Goal: Ask a question: Seek information or help from site administrators or community

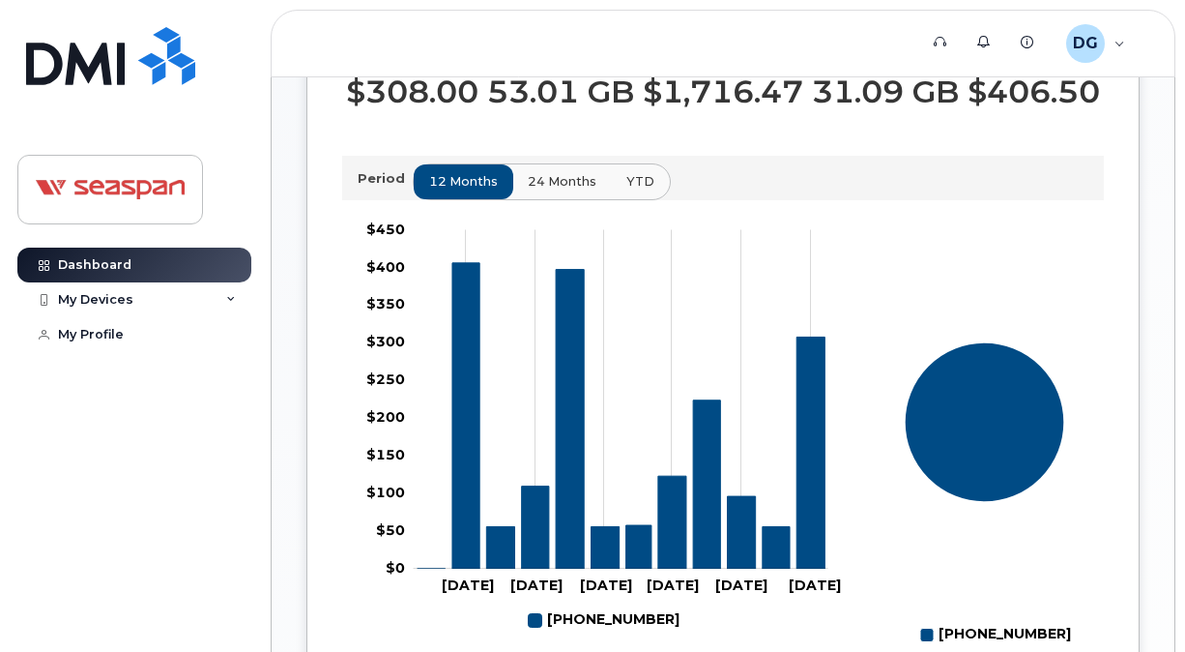
scroll to position [611, 0]
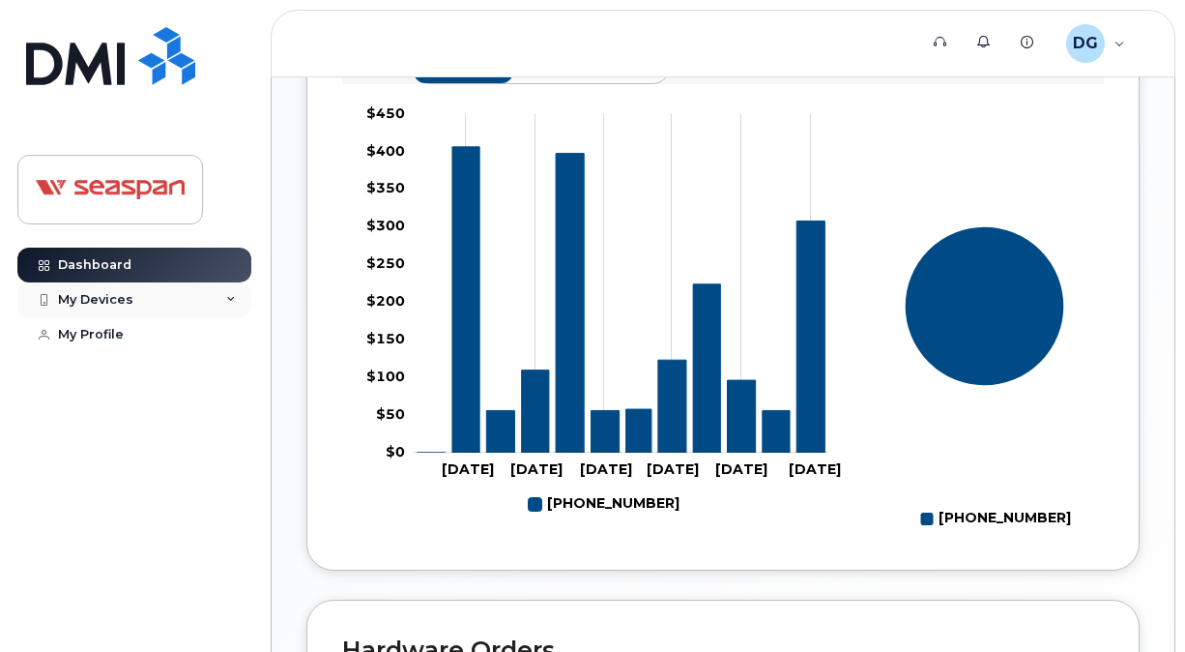
click at [139, 295] on div "My Devices" at bounding box center [134, 299] width 234 height 35
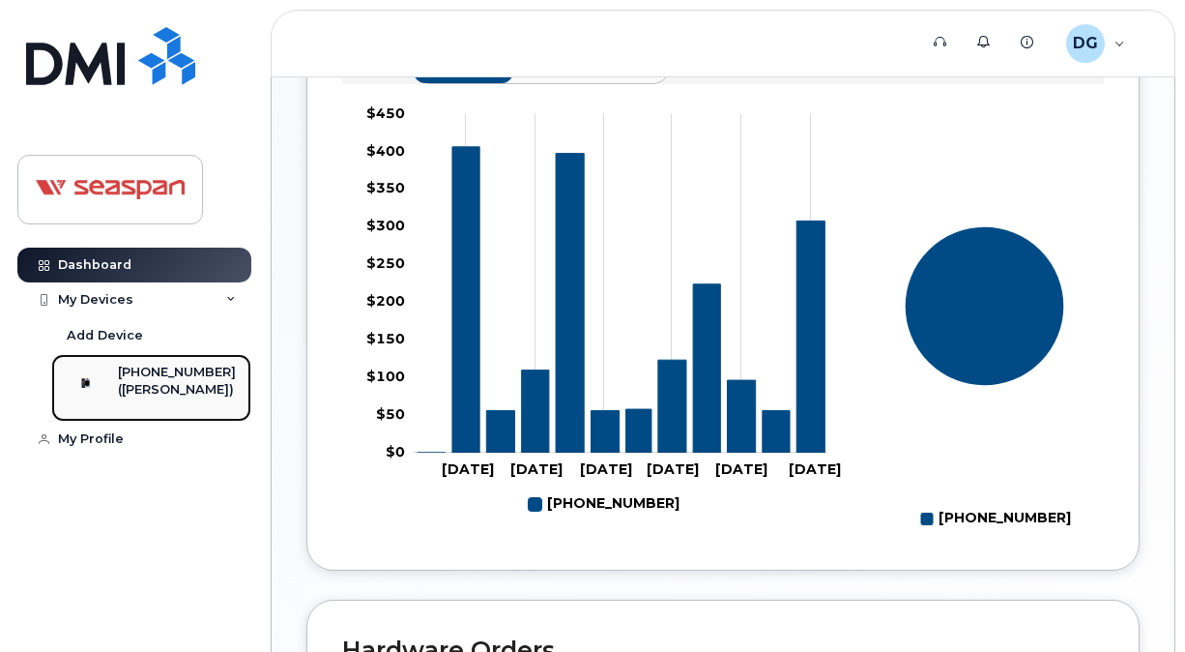
click at [111, 389] on div at bounding box center [86, 383] width 50 height 39
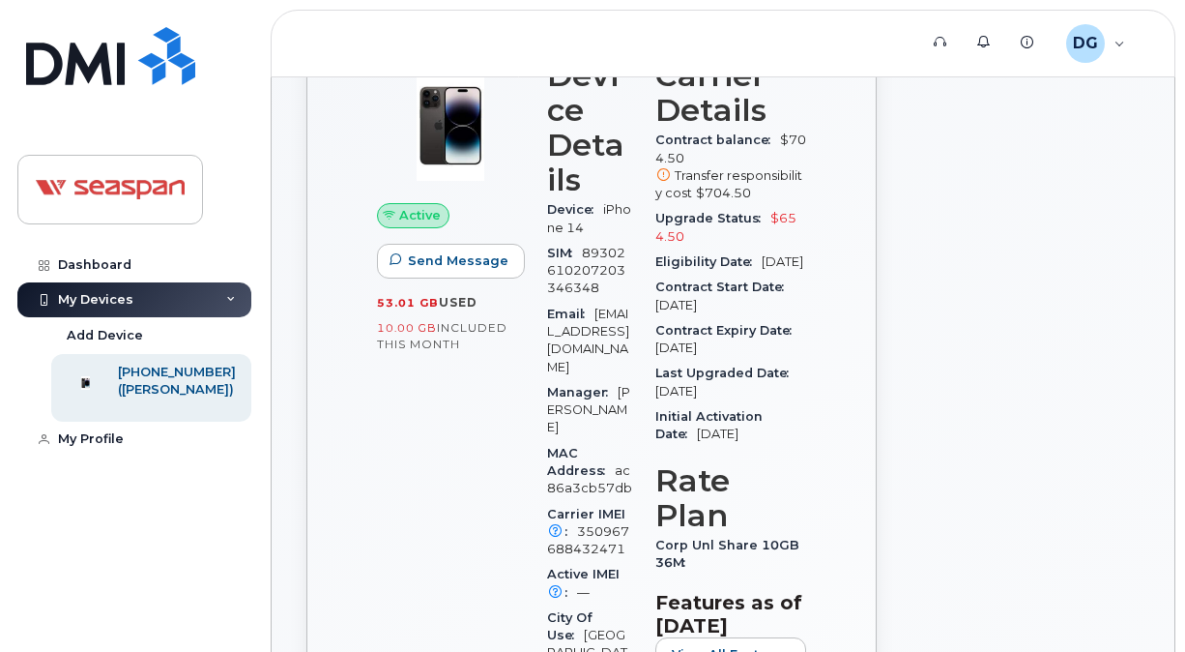
scroll to position [185, 0]
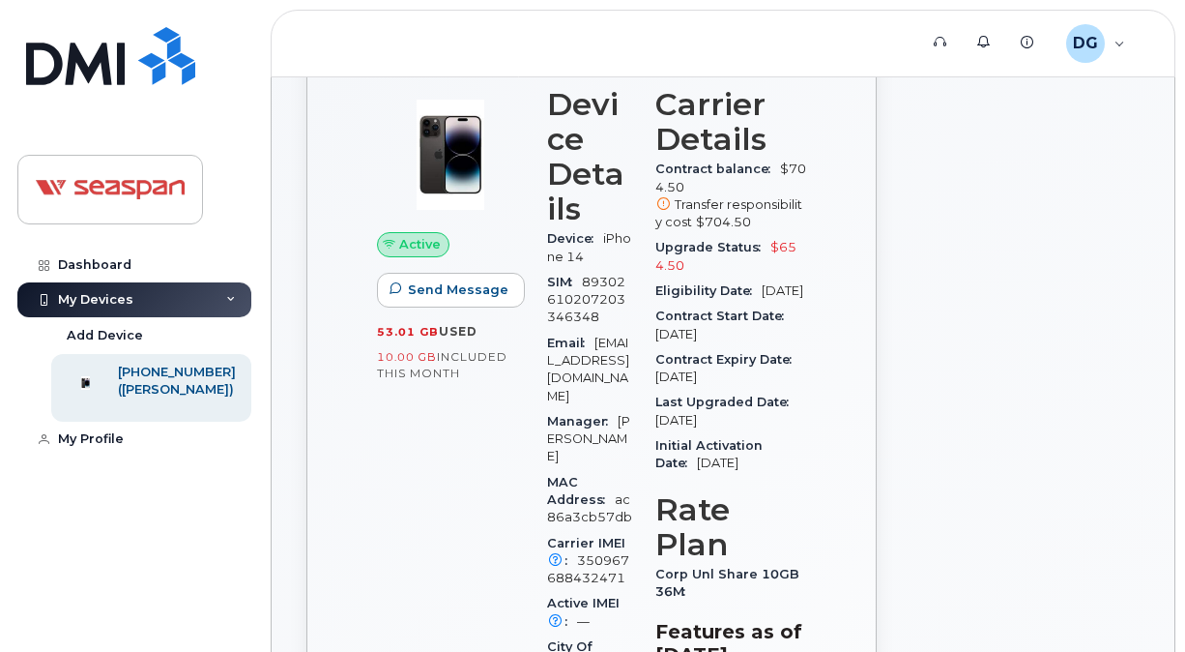
drag, startPoint x: 435, startPoint y: 360, endPoint x: 445, endPoint y: 362, distance: 9.9
click at [437, 361] on div "10.00 GB  included this month" at bounding box center [450, 365] width 147 height 34
click at [495, 365] on div "10.00 GB  included this month" at bounding box center [450, 365] width 147 height 34
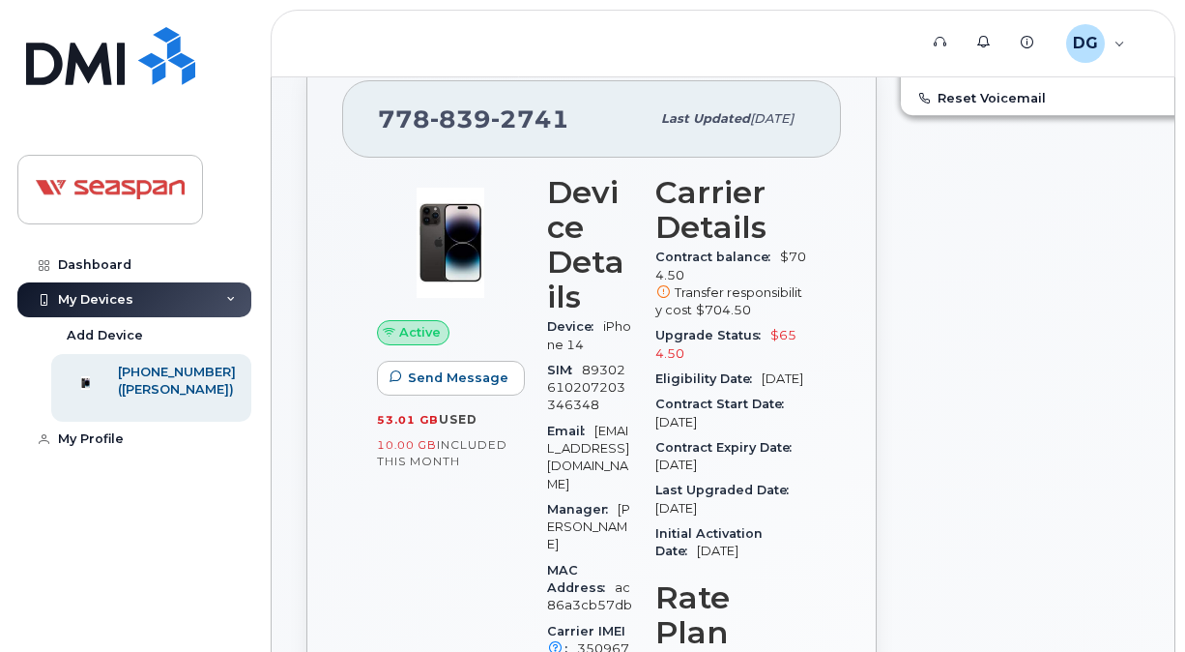
scroll to position [0, 0]
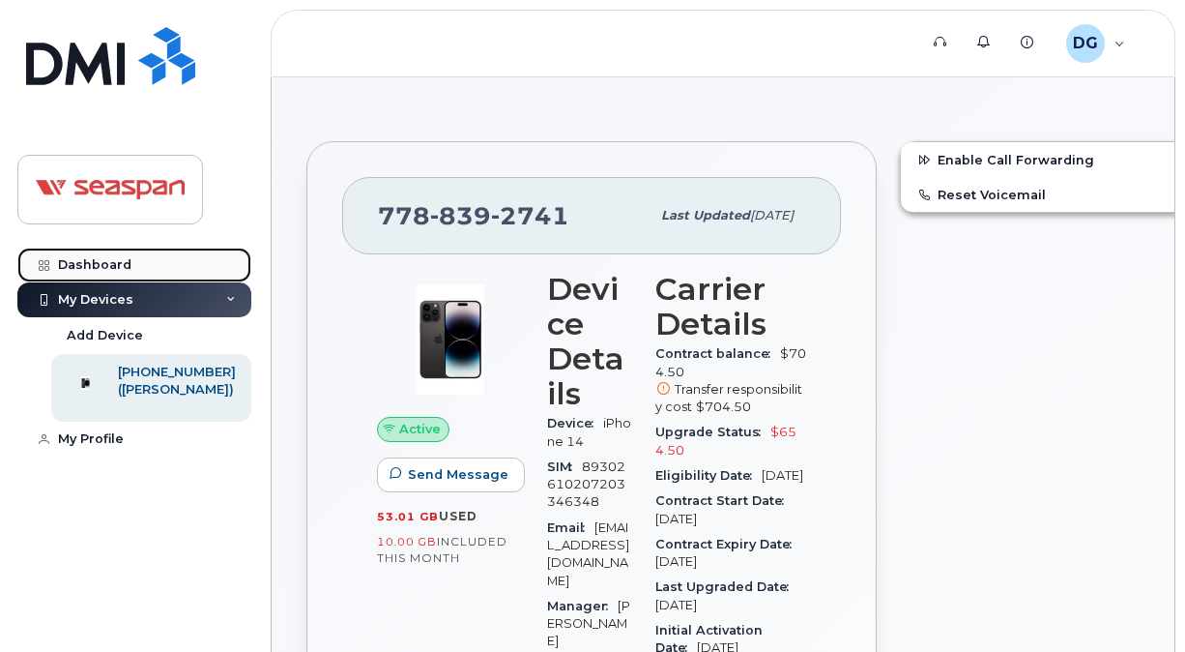
drag, startPoint x: 76, startPoint y: 266, endPoint x: 87, endPoint y: 260, distance: 12.1
click at [76, 266] on div "Dashboard" at bounding box center [94, 264] width 73 height 15
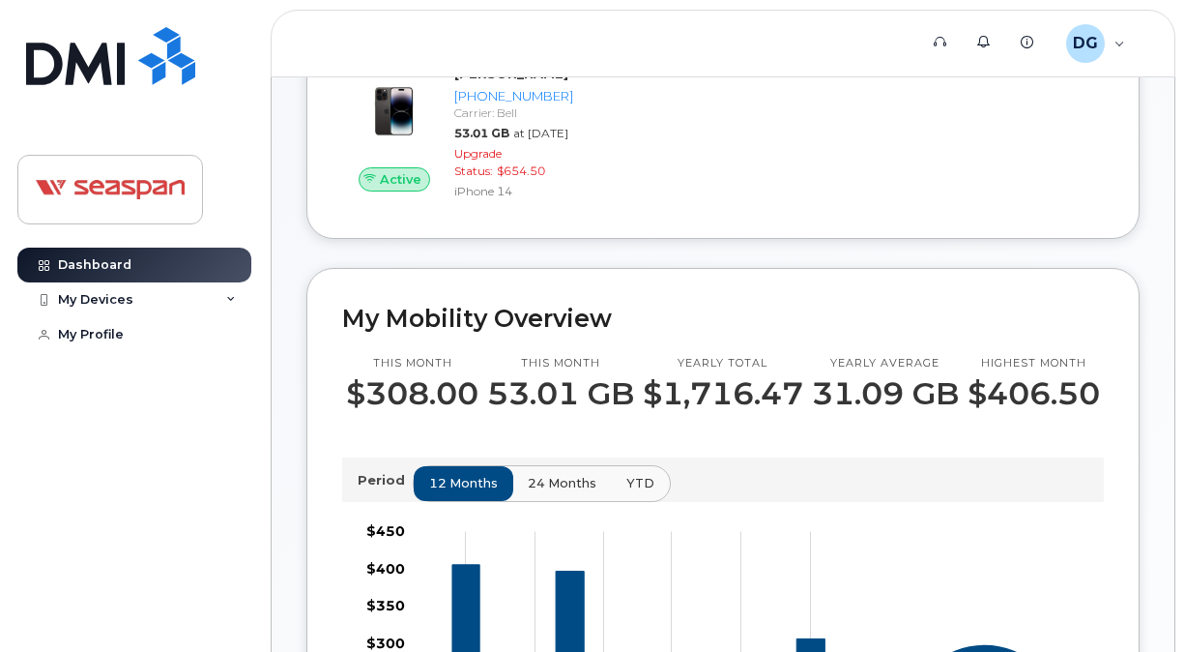
scroll to position [387, 0]
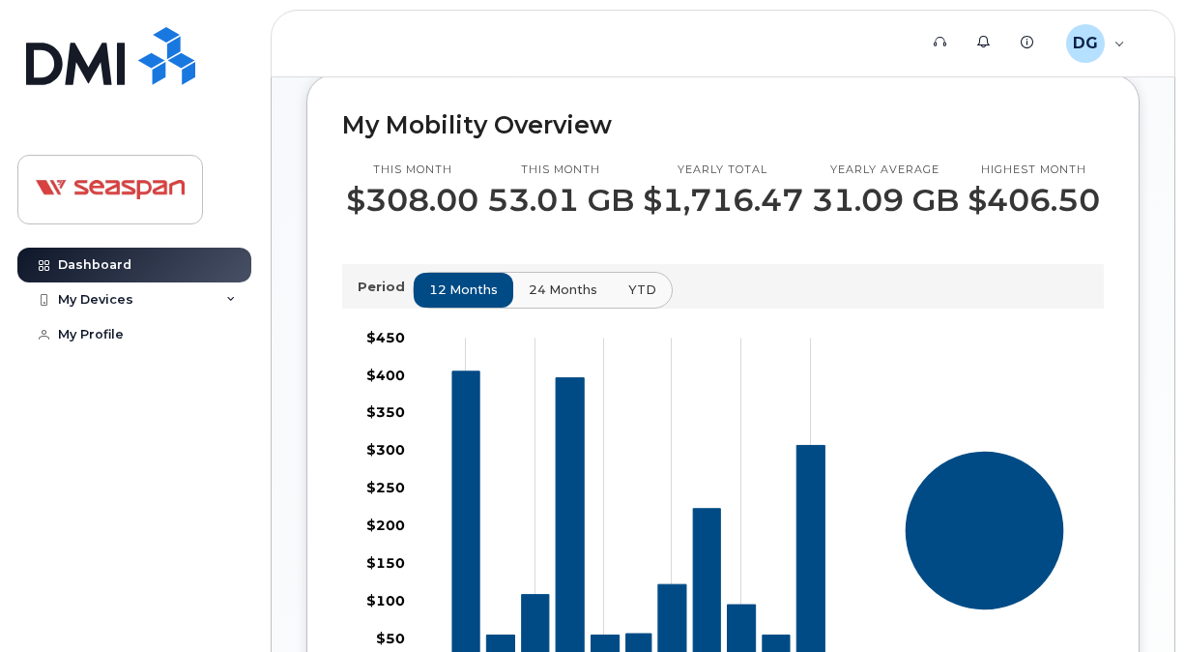
click at [565, 294] on button "24 months" at bounding box center [563, 290] width 102 height 35
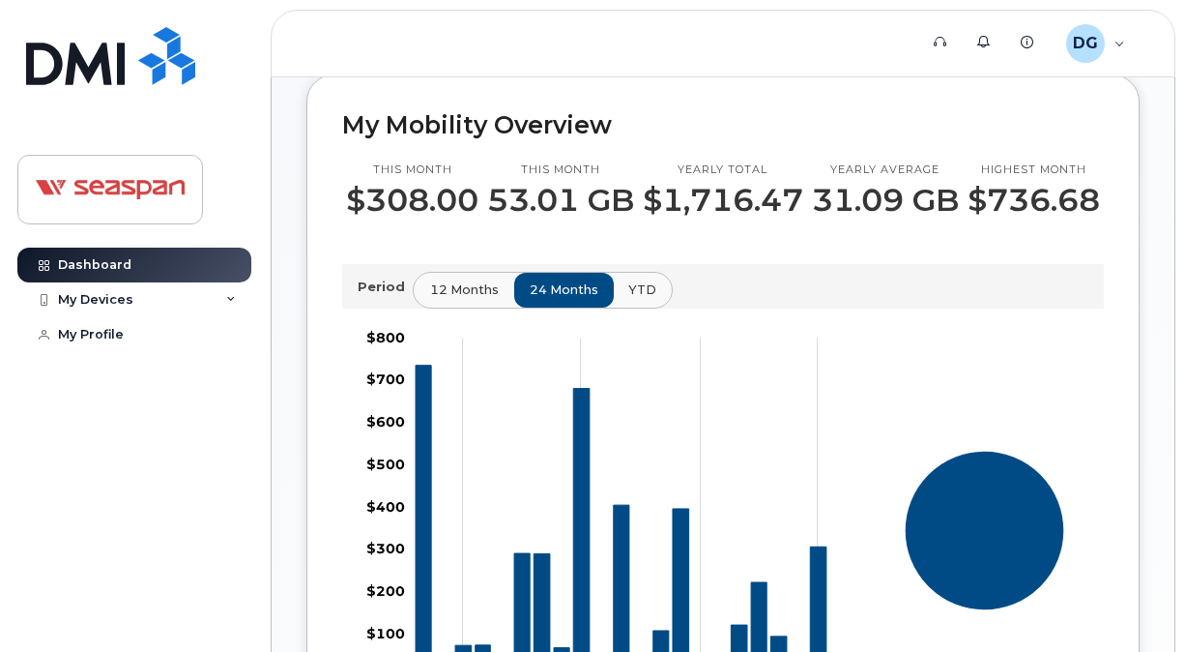
drag, startPoint x: 435, startPoint y: 299, endPoint x: 447, endPoint y: 299, distance: 11.6
click at [435, 299] on span "12 months" at bounding box center [464, 289] width 69 height 18
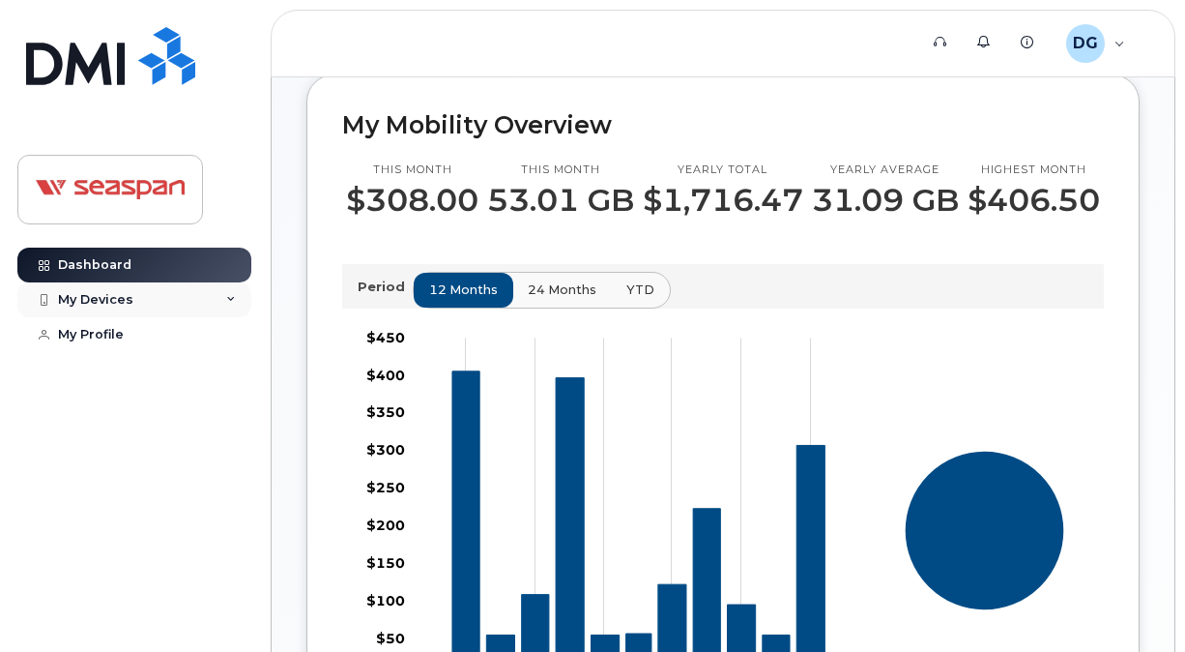
click at [119, 297] on div "My Devices" at bounding box center [95, 299] width 75 height 15
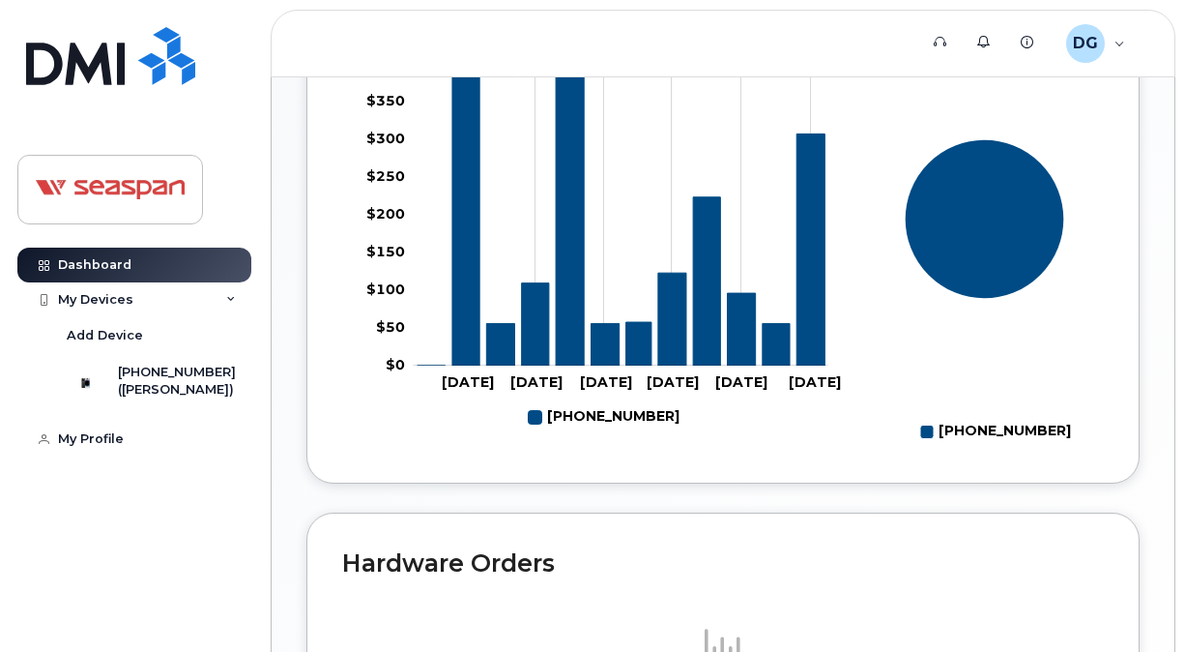
scroll to position [774, 0]
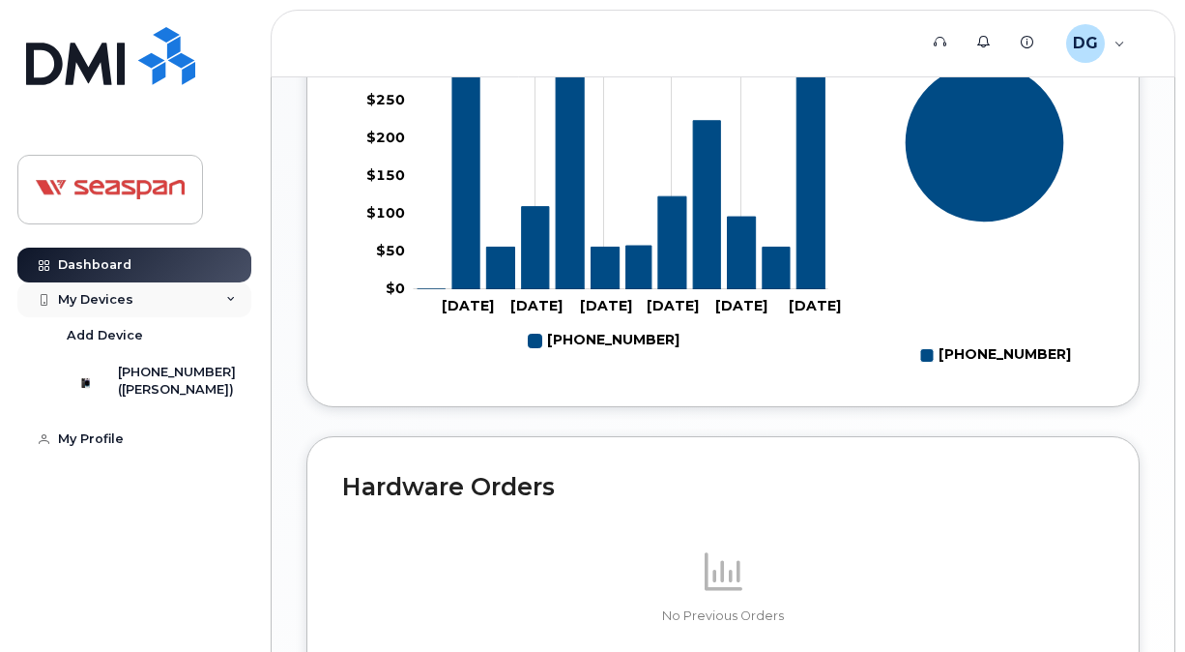
click at [96, 292] on div "My Devices" at bounding box center [95, 299] width 75 height 15
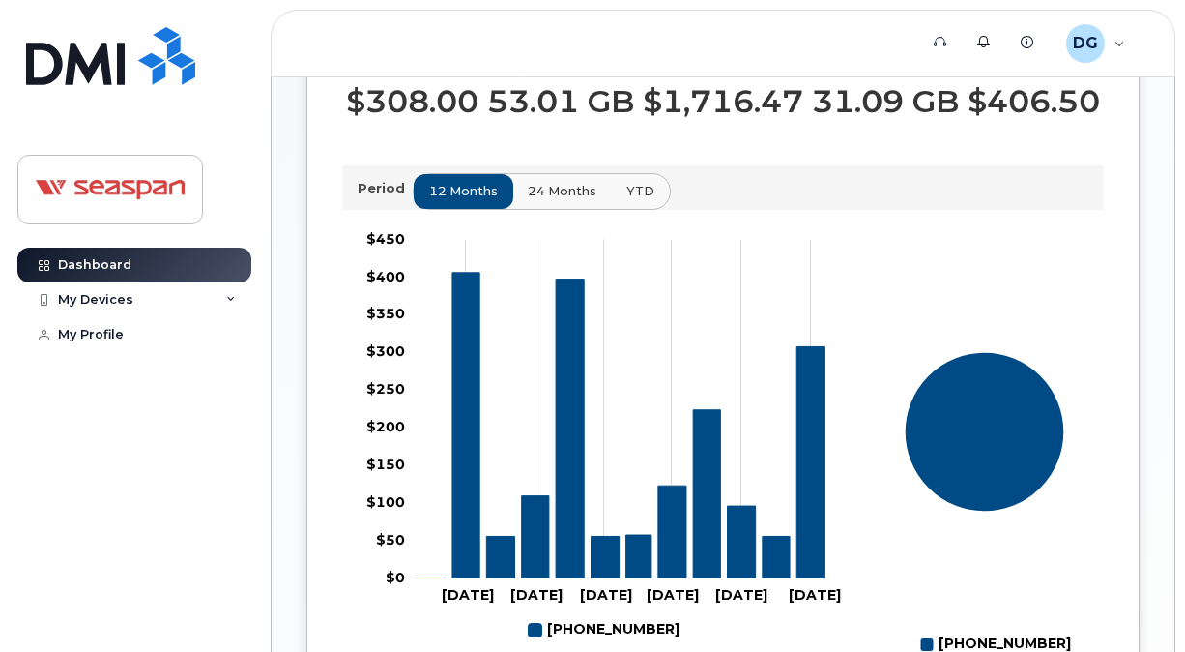
scroll to position [484, 0]
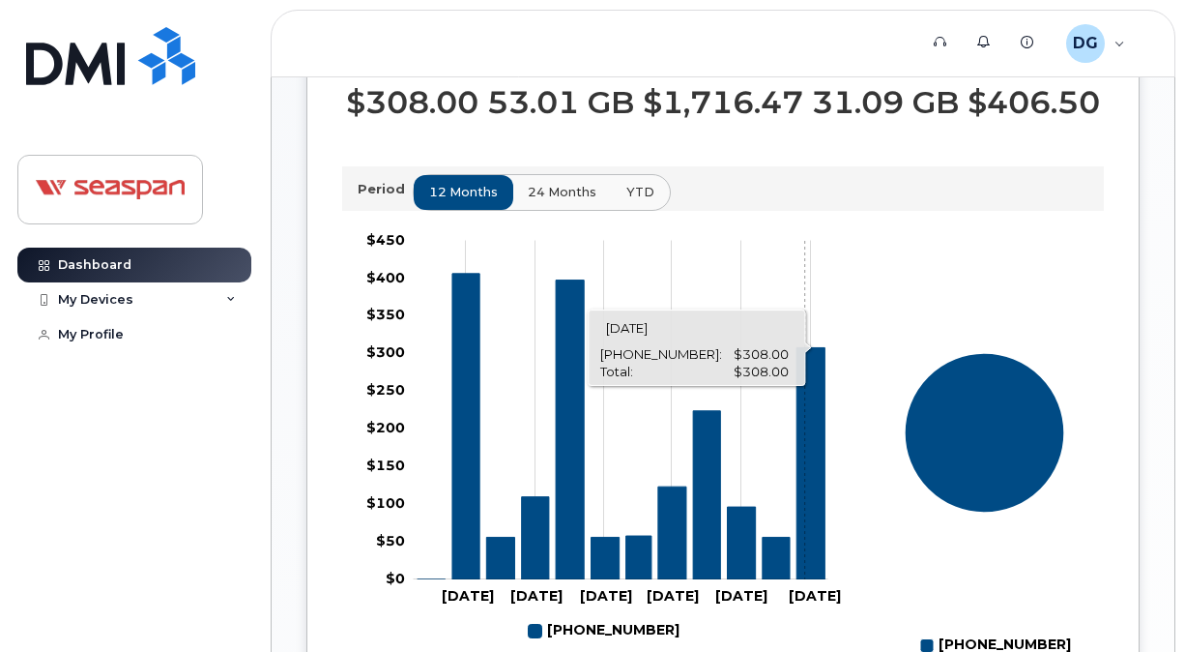
click at [804, 413] on icon "778-839-2741" at bounding box center [812, 464] width 28 height 232
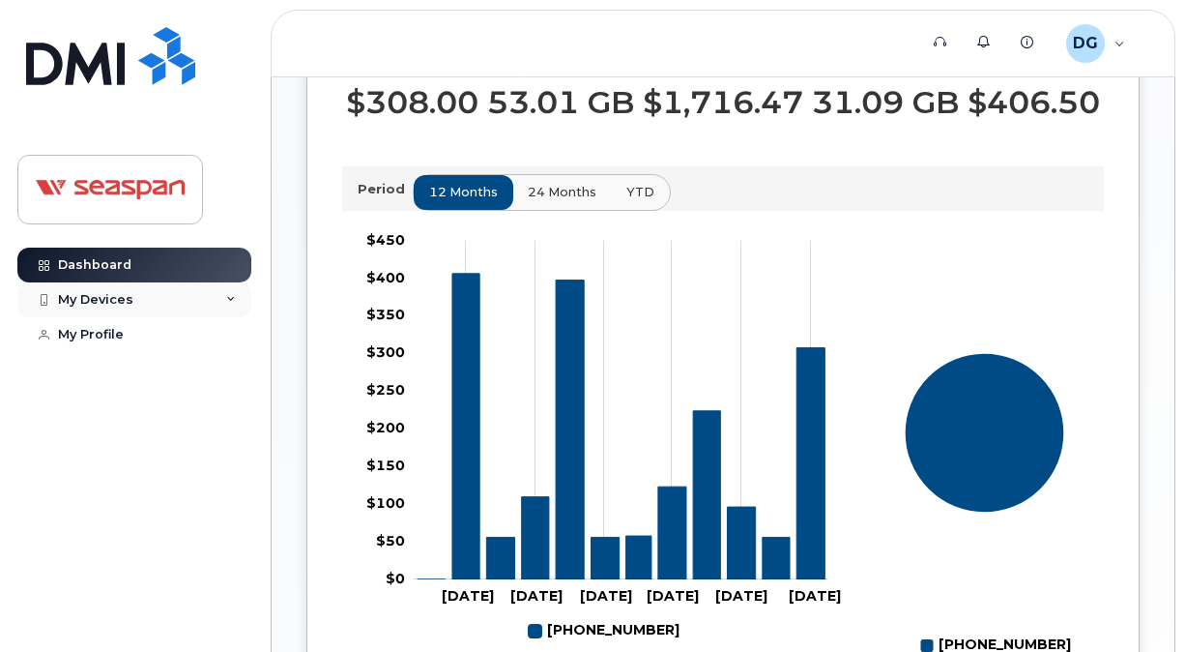
click at [96, 292] on div "My Devices" at bounding box center [95, 299] width 75 height 15
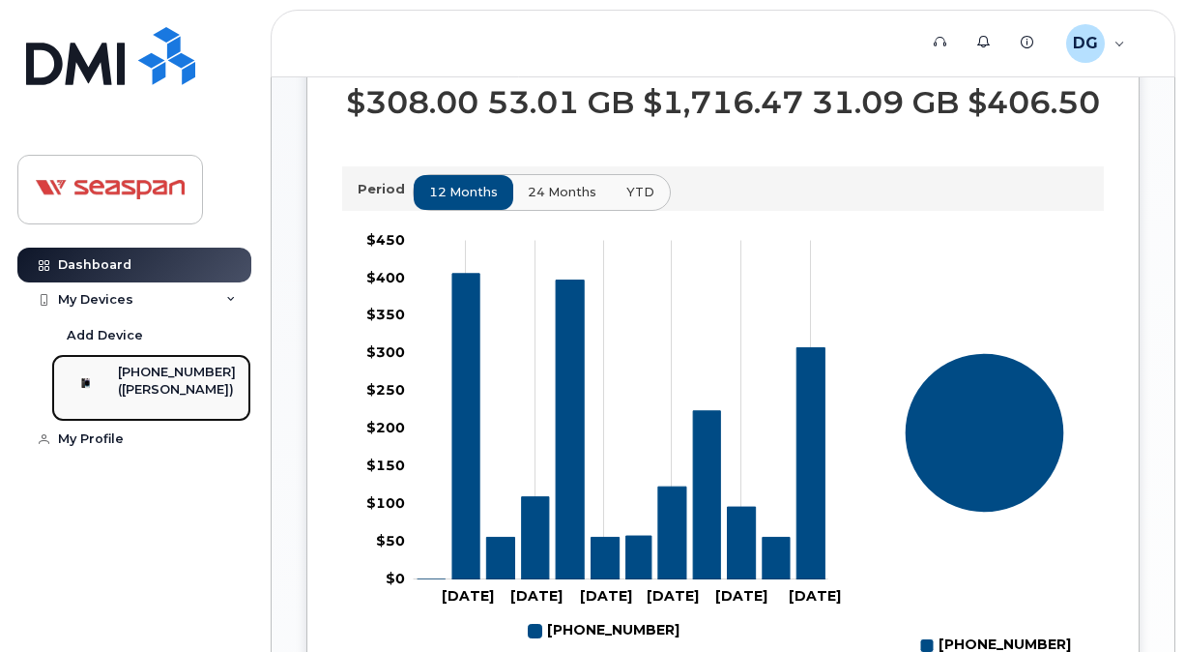
click at [154, 398] on div "([PERSON_NAME])" at bounding box center [177, 389] width 118 height 17
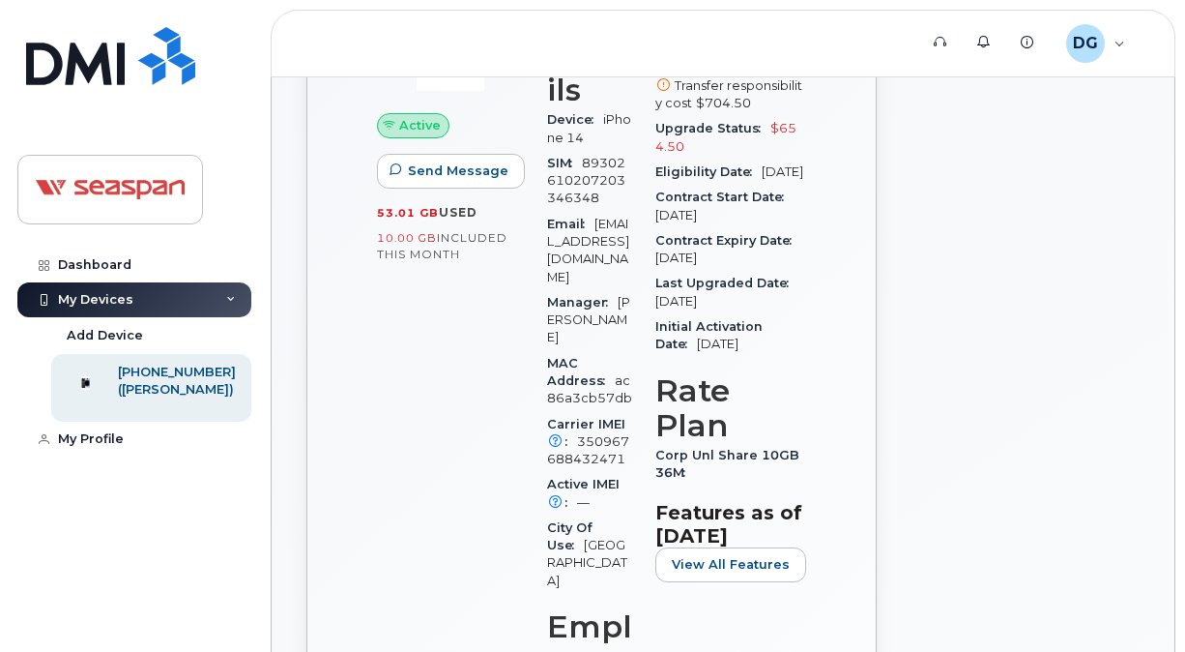
scroll to position [193, 0]
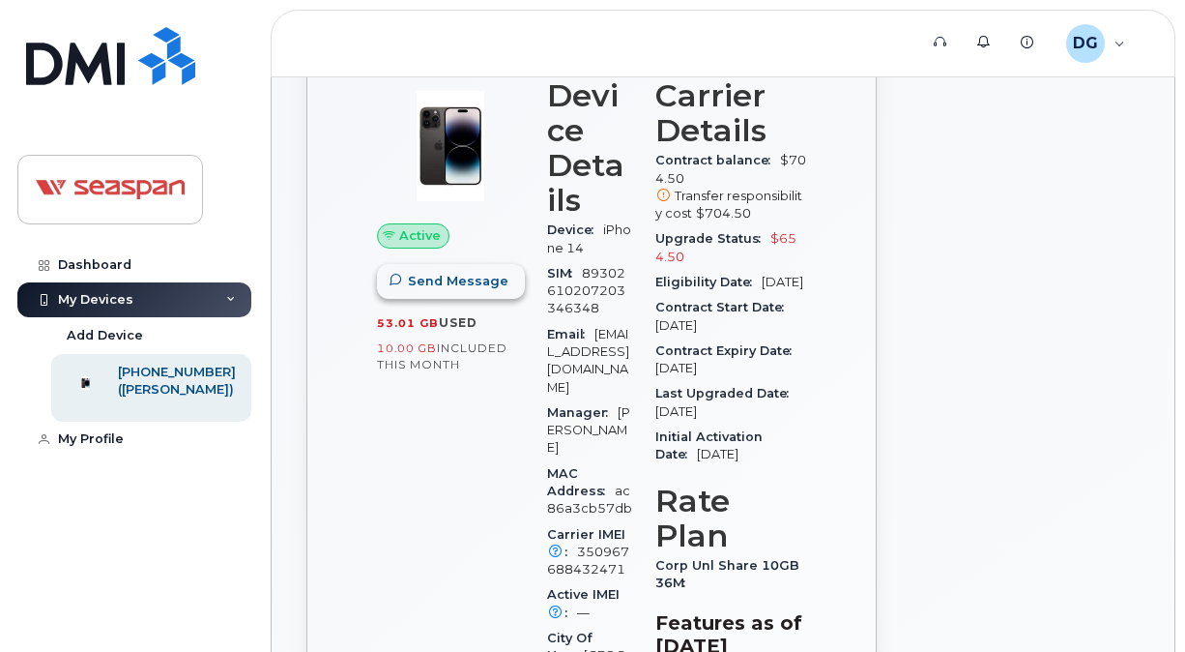
click at [441, 282] on span "Send Message" at bounding box center [458, 281] width 101 height 18
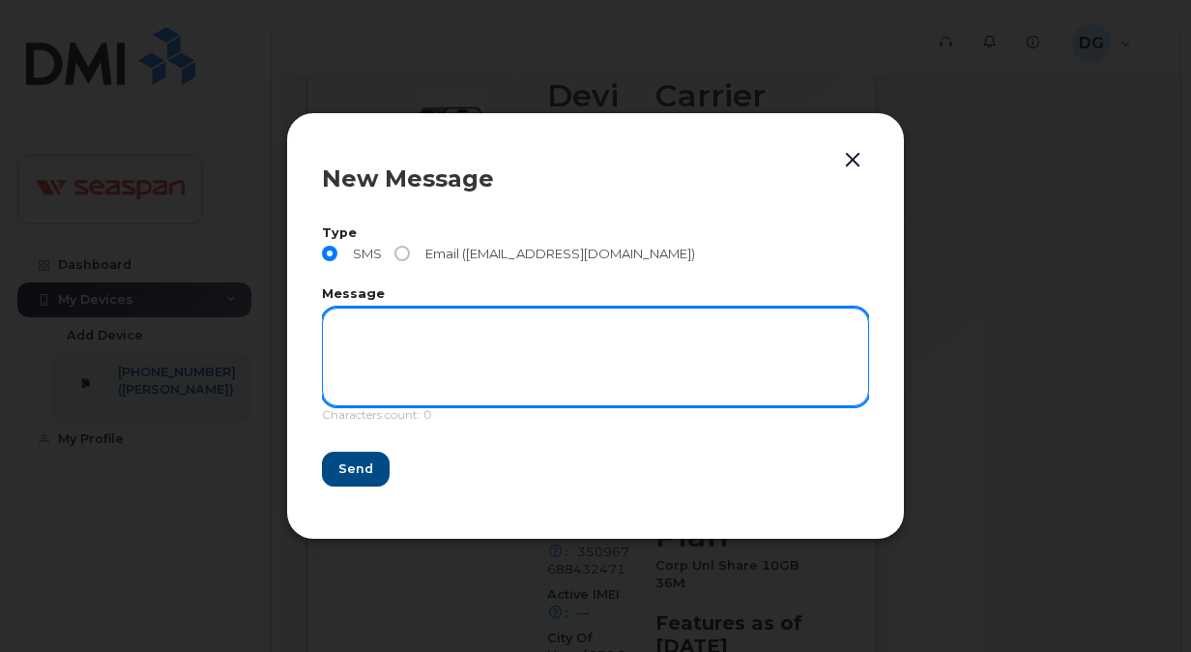
click at [420, 340] on textarea at bounding box center [595, 356] width 547 height 99
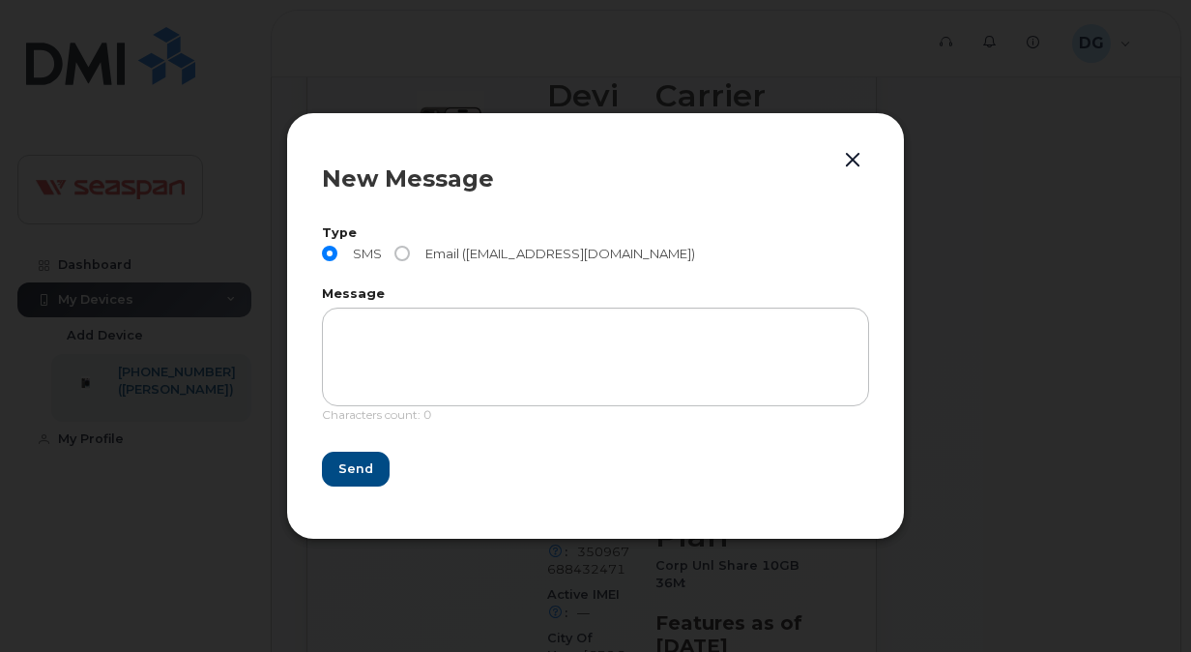
click at [857, 158] on button "button" at bounding box center [852, 160] width 29 height 27
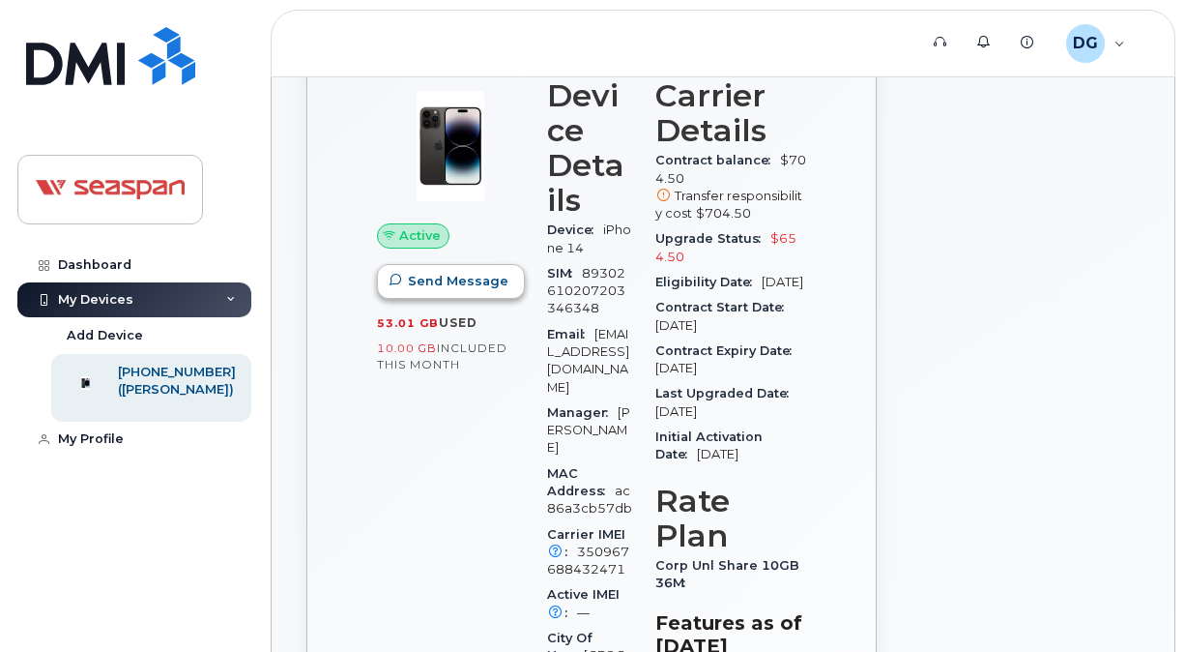
scroll to position [97, 0]
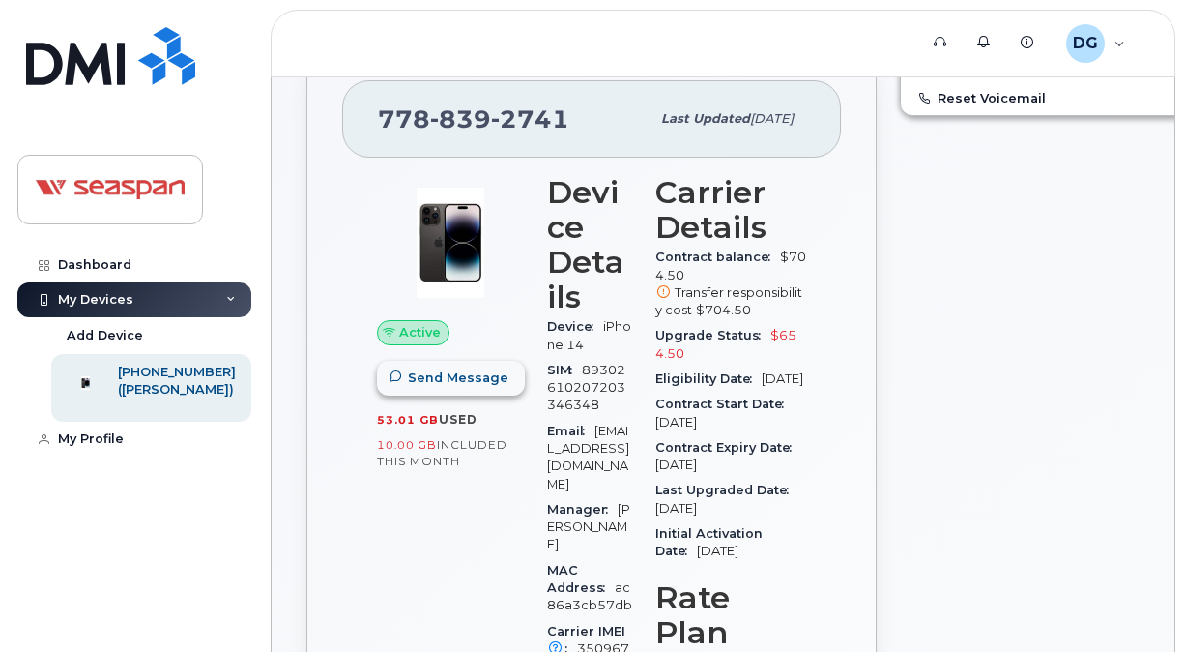
click at [462, 378] on span "Send Message" at bounding box center [458, 377] width 101 height 18
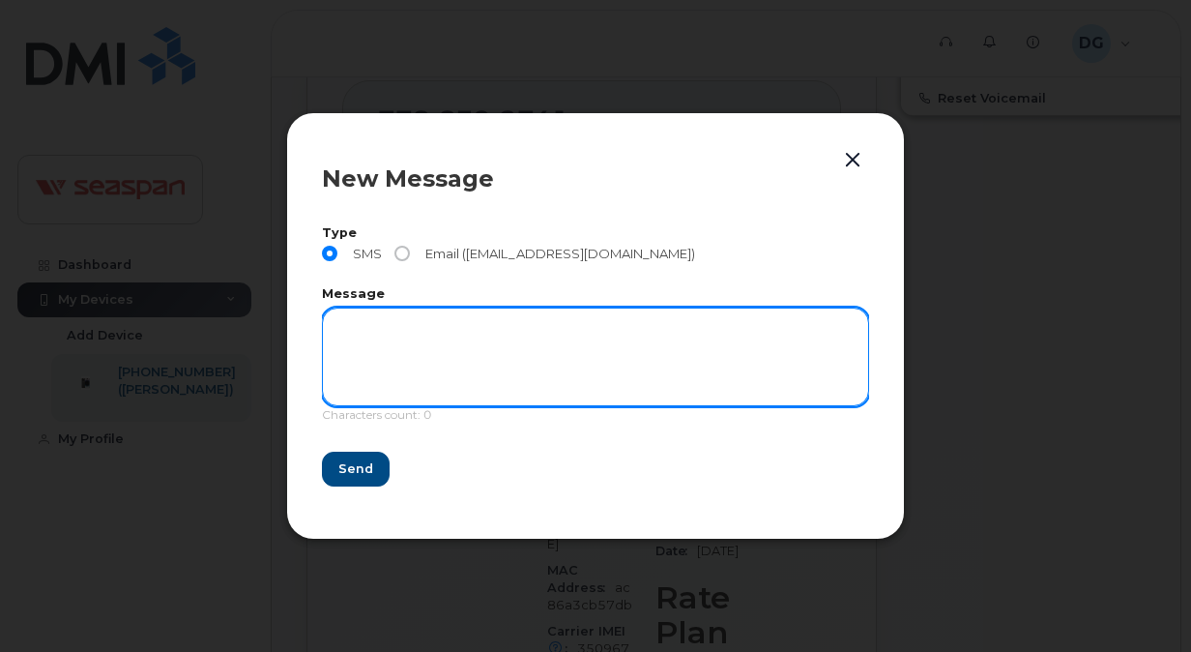
click at [427, 350] on textarea at bounding box center [595, 356] width 547 height 99
type textarea "Can you please provide data usage from [DATE]-[DATE]."
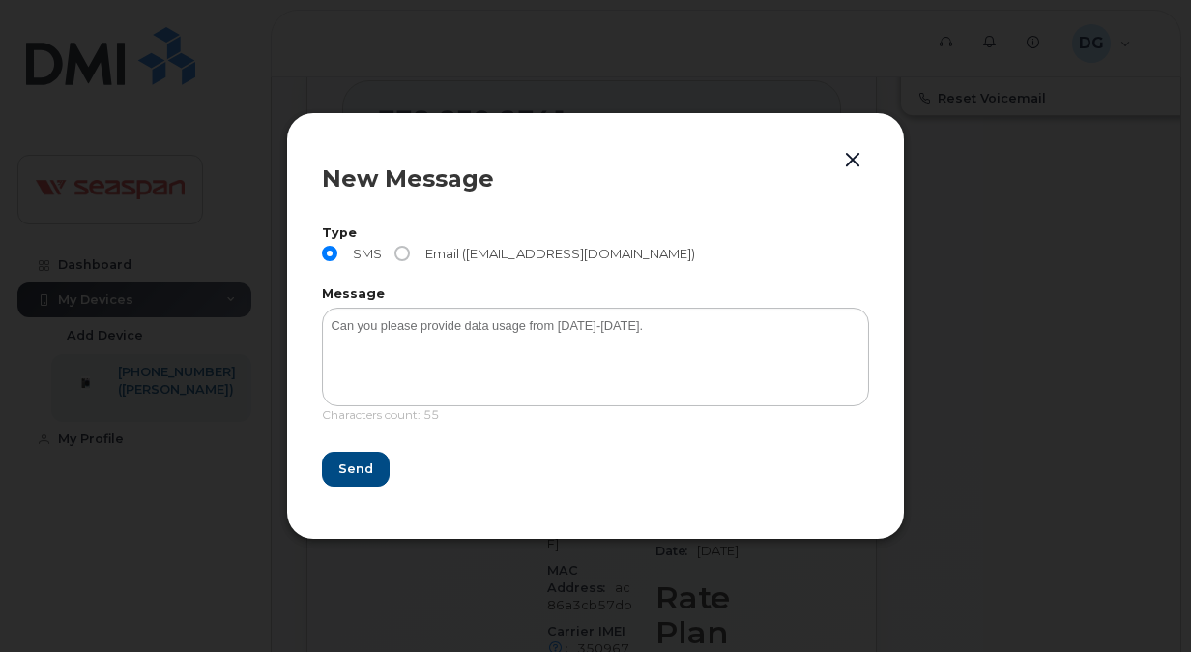
click at [866, 159] on button "button" at bounding box center [852, 160] width 29 height 27
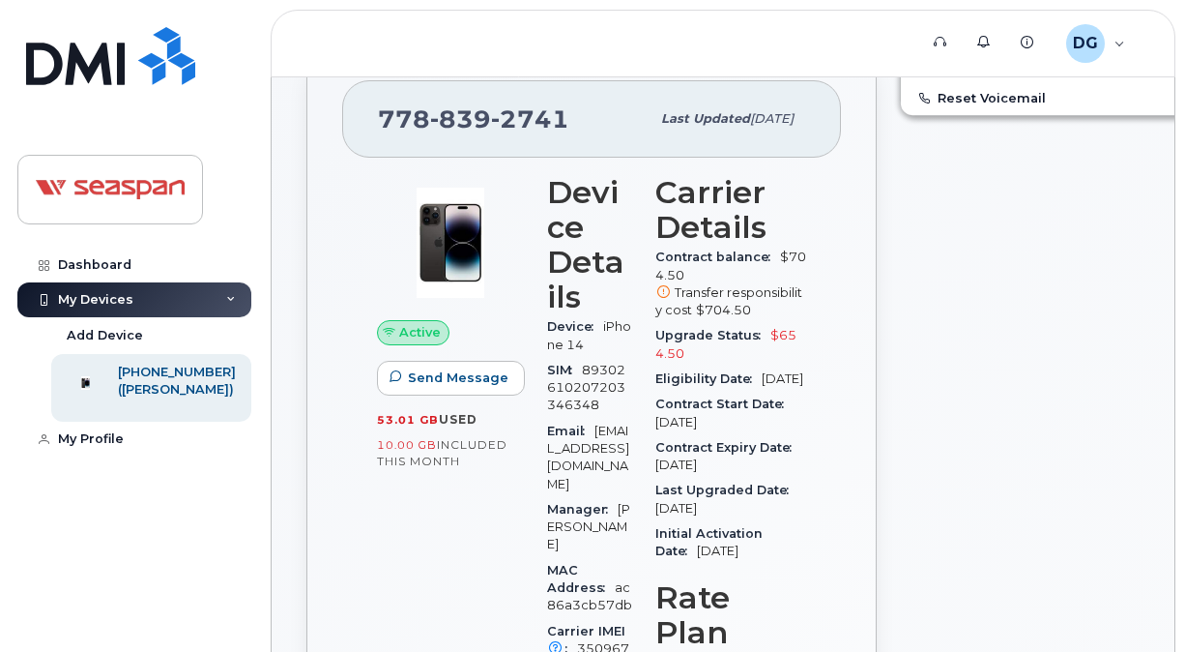
drag, startPoint x: 449, startPoint y: 554, endPoint x: 464, endPoint y: 549, distance: 16.2
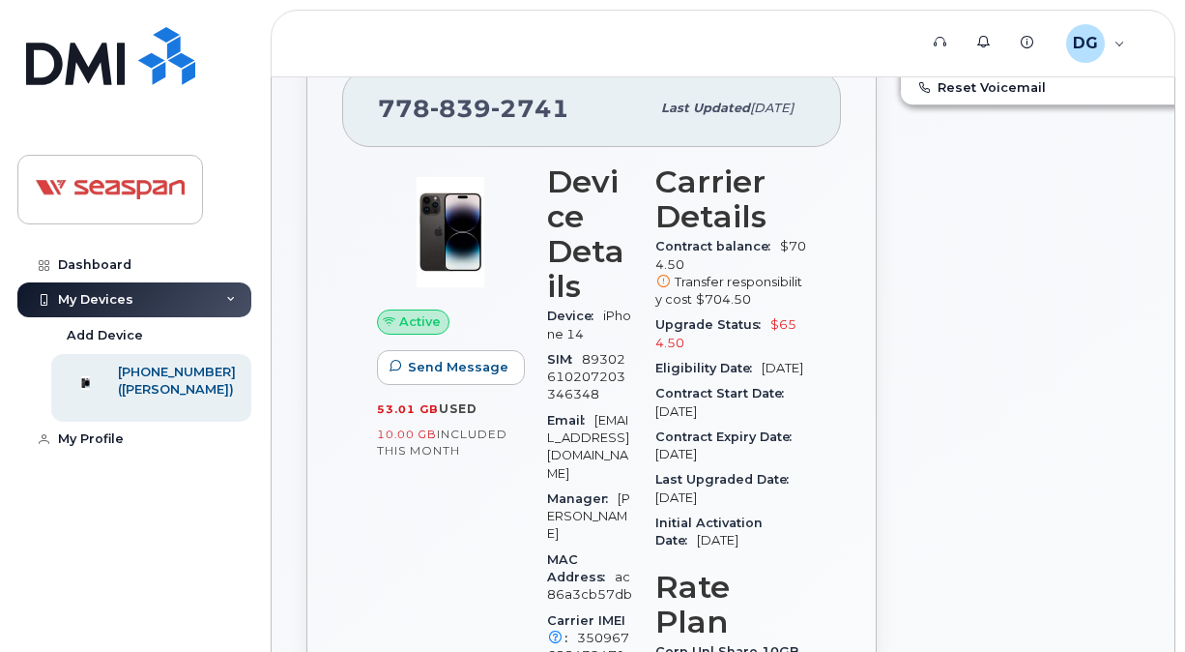
scroll to position [0, 0]
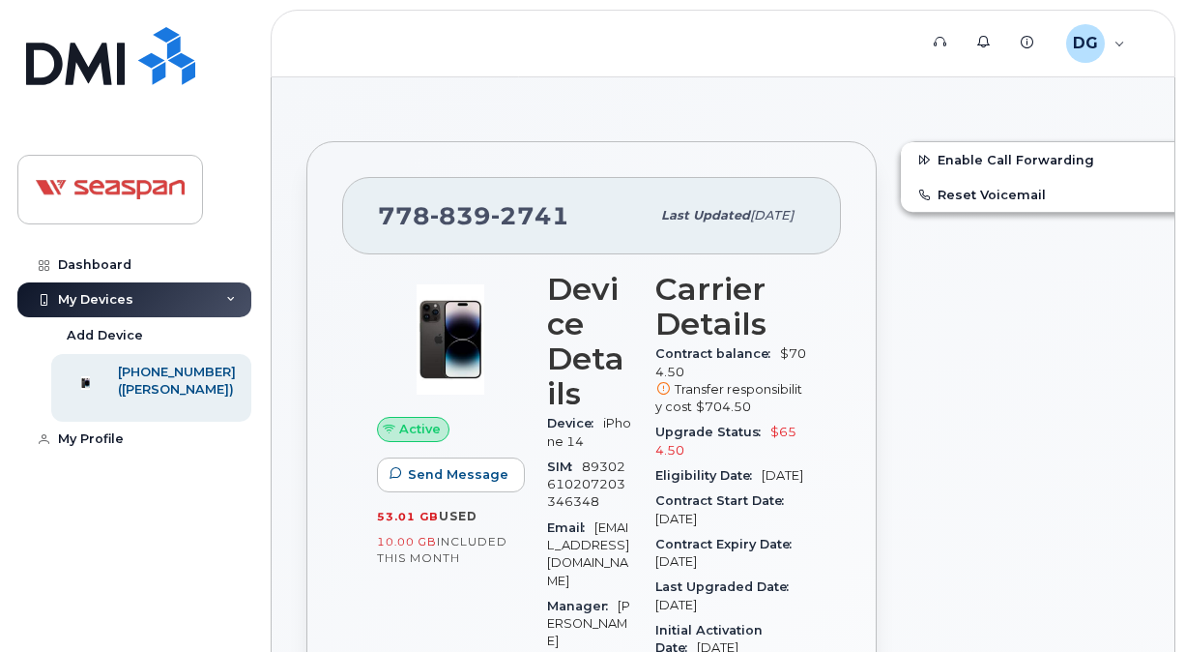
click at [650, 231] on div "Last updated [DATE]" at bounding box center [728, 215] width 156 height 41
click at [141, 269] on link "Dashboard" at bounding box center [134, 265] width 234 height 35
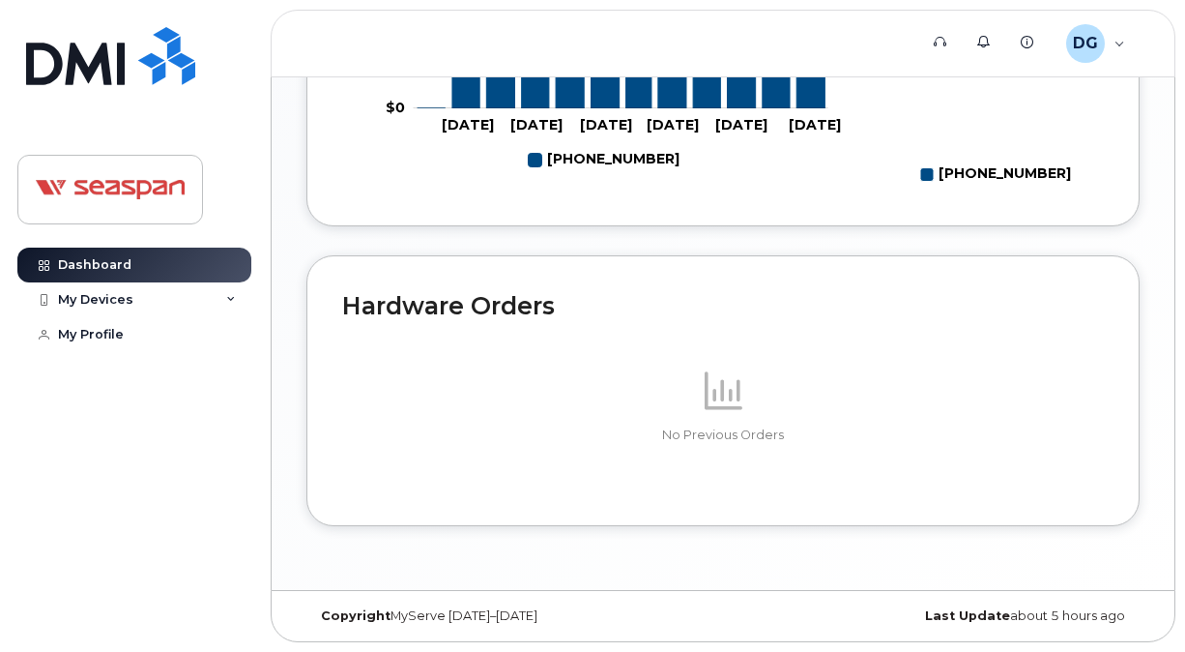
scroll to position [581, 0]
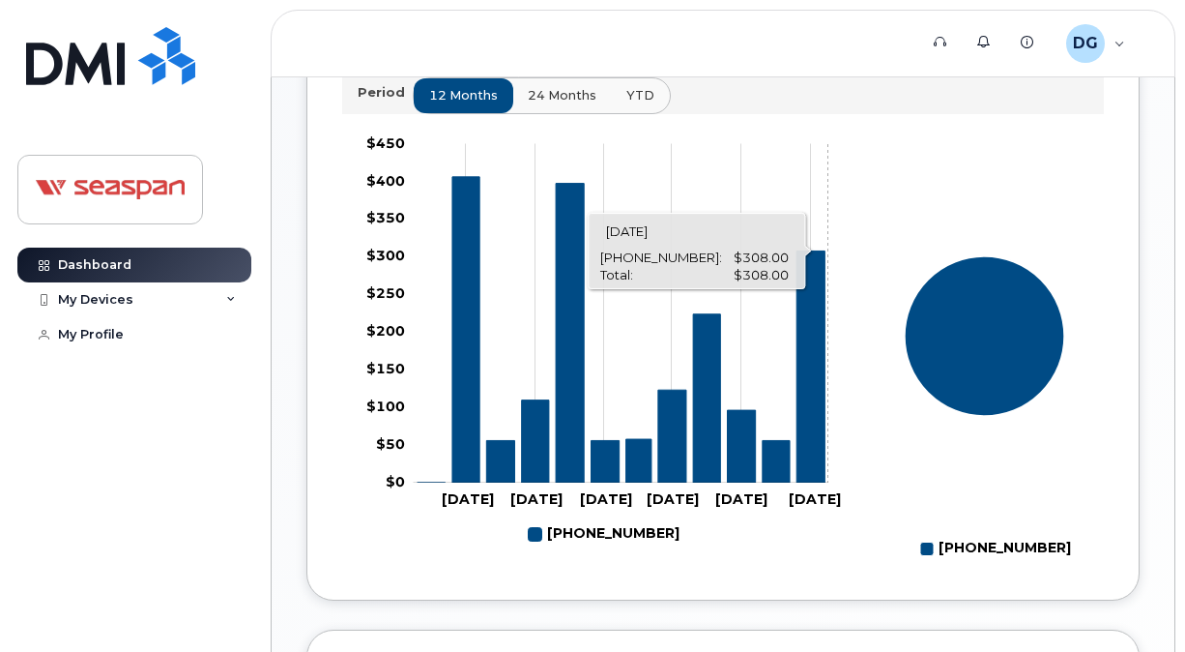
click at [828, 424] on rect "Chart" at bounding box center [621, 313] width 415 height 338
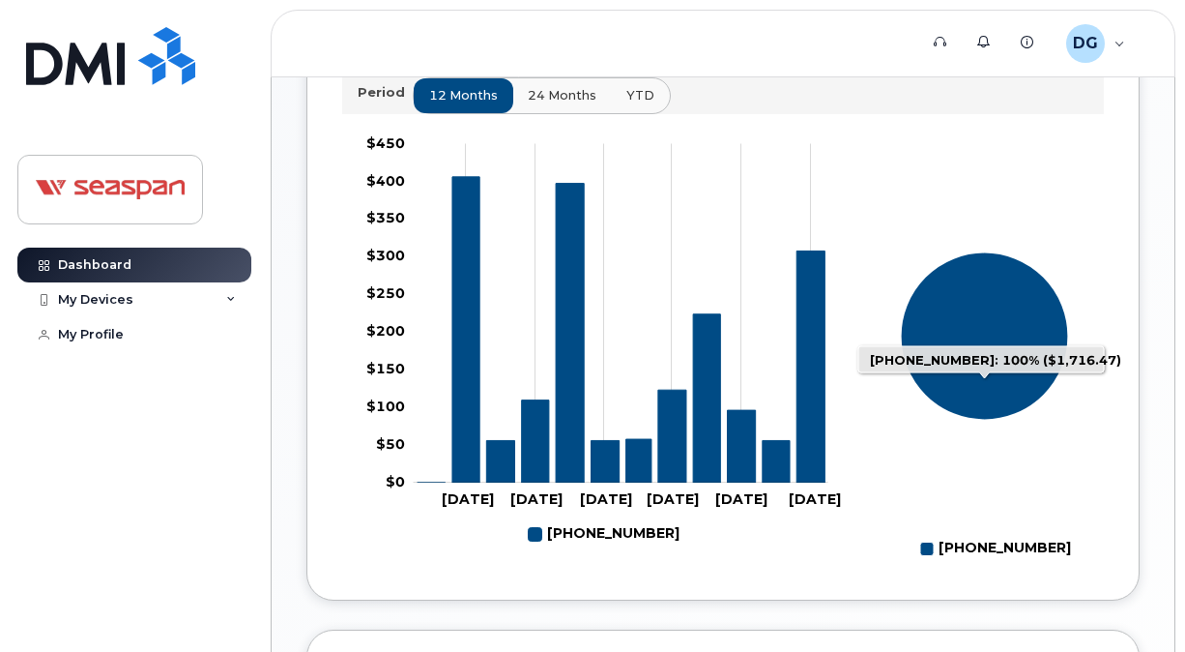
click at [1009, 295] on icon "778-839-2741: 100%" at bounding box center [984, 336] width 168 height 168
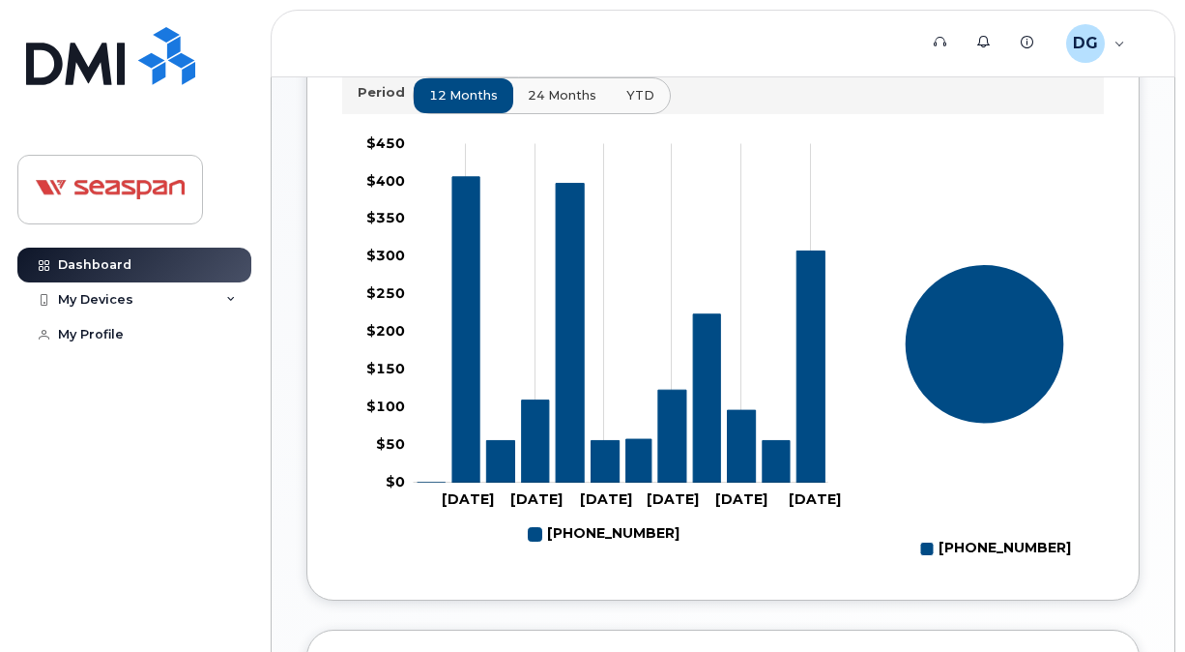
drag, startPoint x: 737, startPoint y: 547, endPoint x: 342, endPoint y: 511, distance: 396.2
click at [736, 550] on rect at bounding box center [592, 347] width 501 height 435
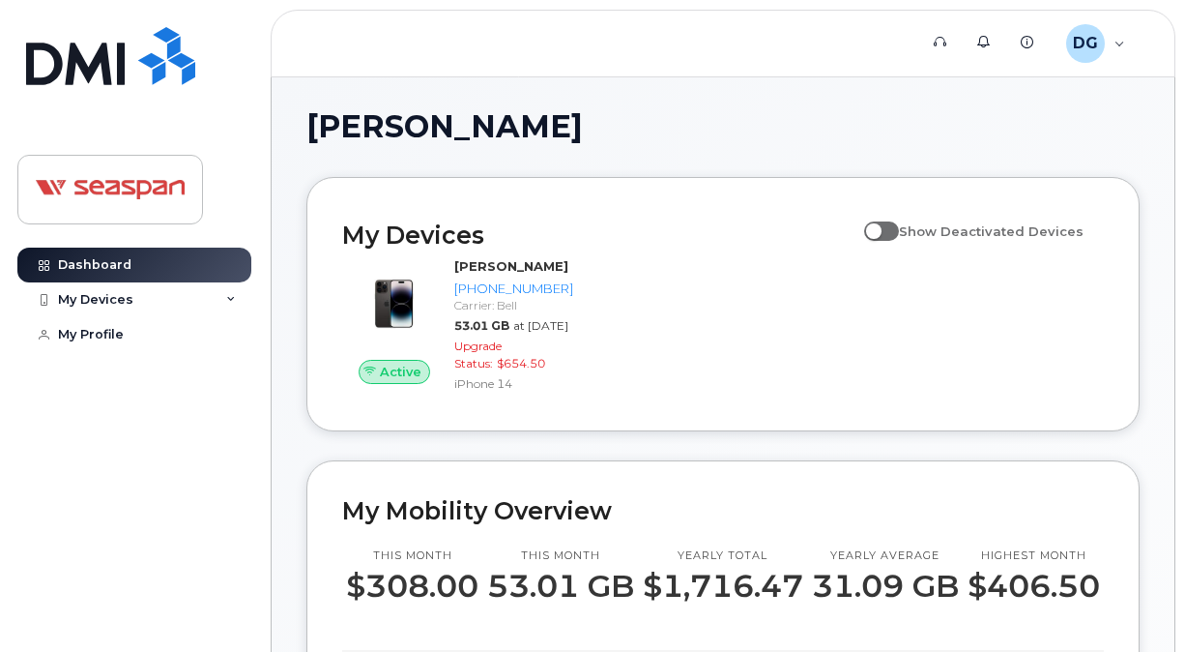
scroll to position [0, 0]
